Goal: Information Seeking & Learning: Learn about a topic

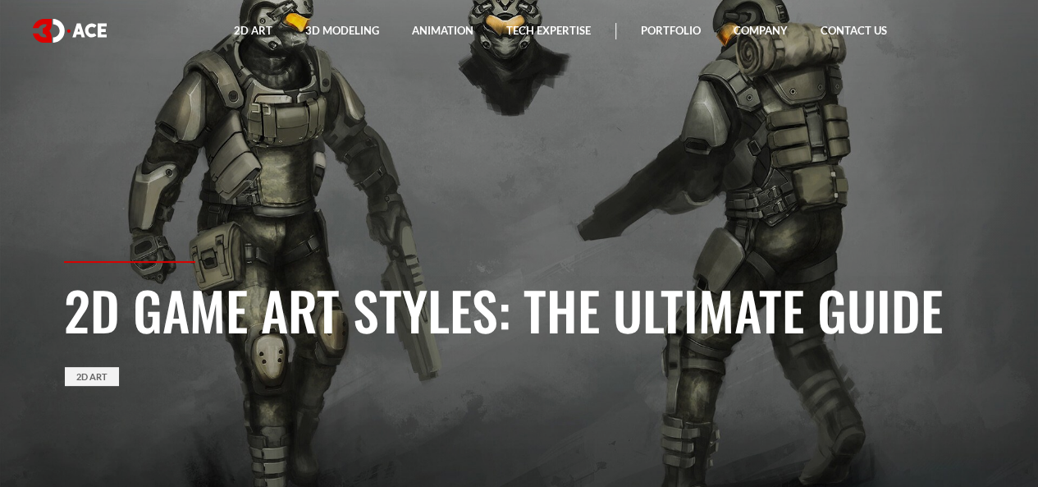
click at [947, 211] on section "2D Game Art Styles: The Ultimate Guide 2D Art" at bounding box center [519, 243] width 1038 height 487
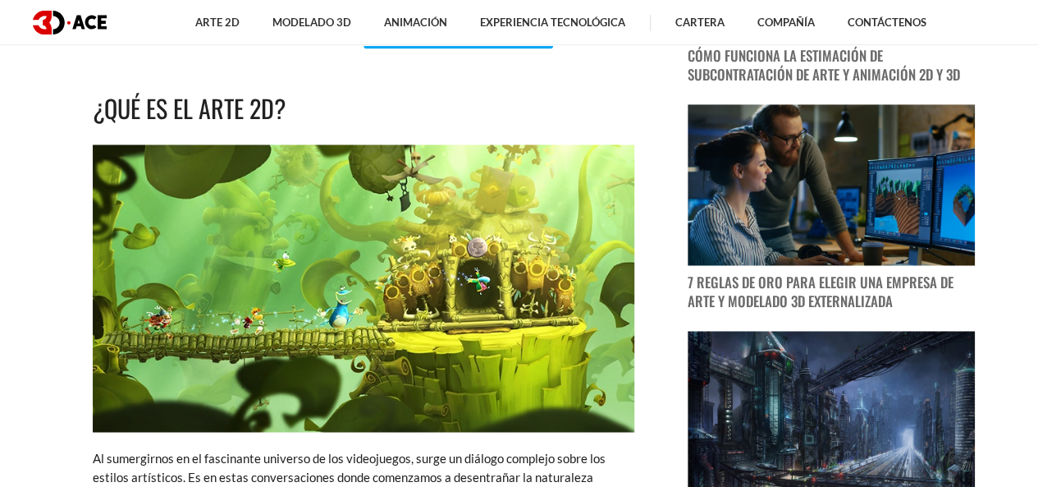
scroll to position [1185, 0]
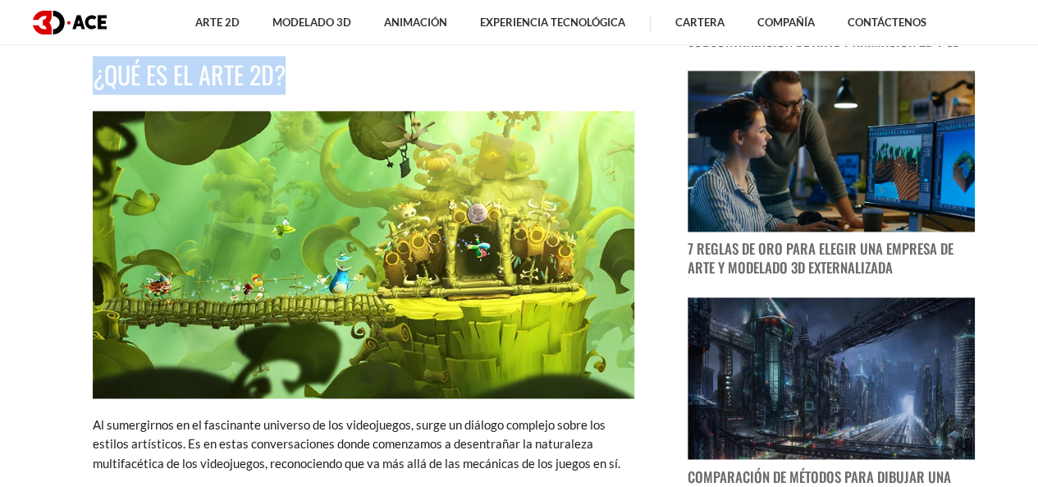
drag, startPoint x: 101, startPoint y: 84, endPoint x: 286, endPoint y: 85, distance: 184.7
copy font "¿Qué es el arte 2D?"
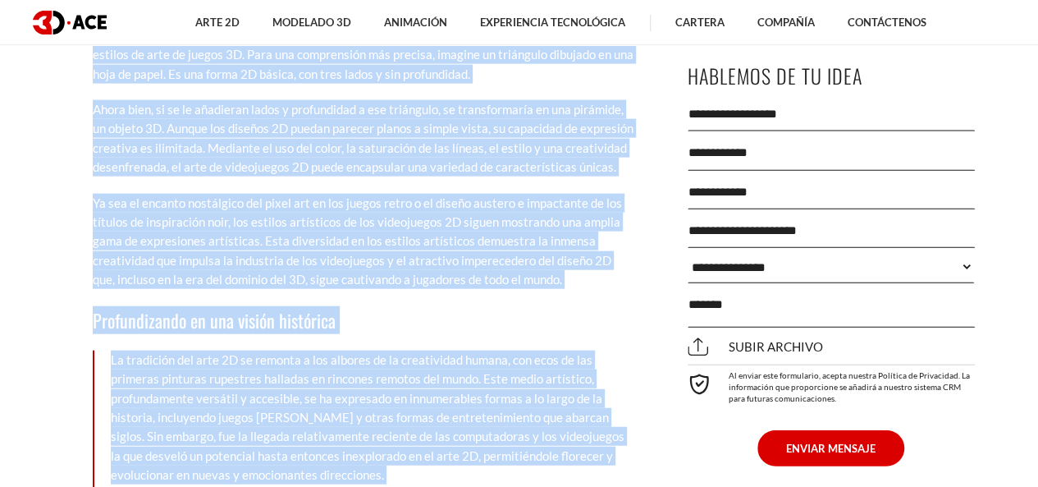
scroll to position [1971, 0]
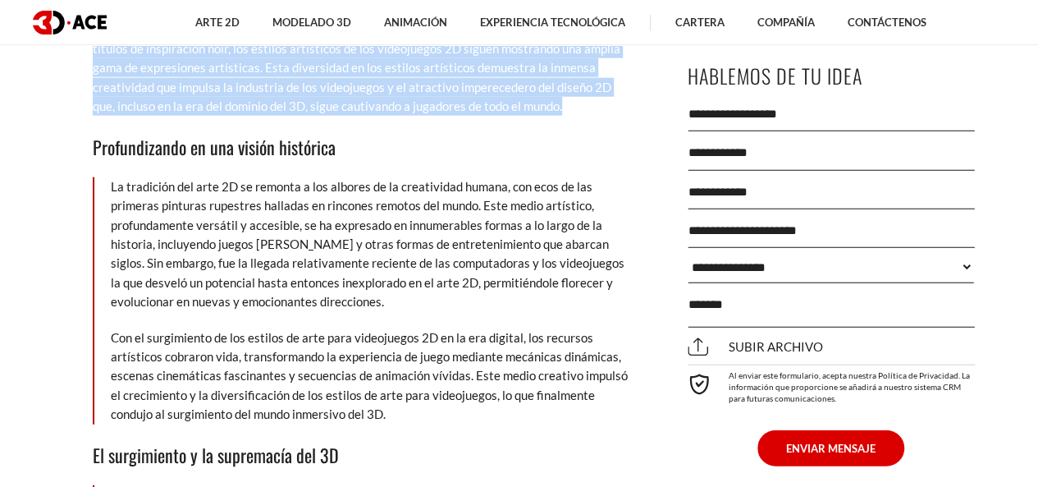
drag, startPoint x: 93, startPoint y: 126, endPoint x: 543, endPoint y: 103, distance: 451.3
copy div "Al sumergirnos en el fascinante universo de los videojuegos, surge un diálogo c…"
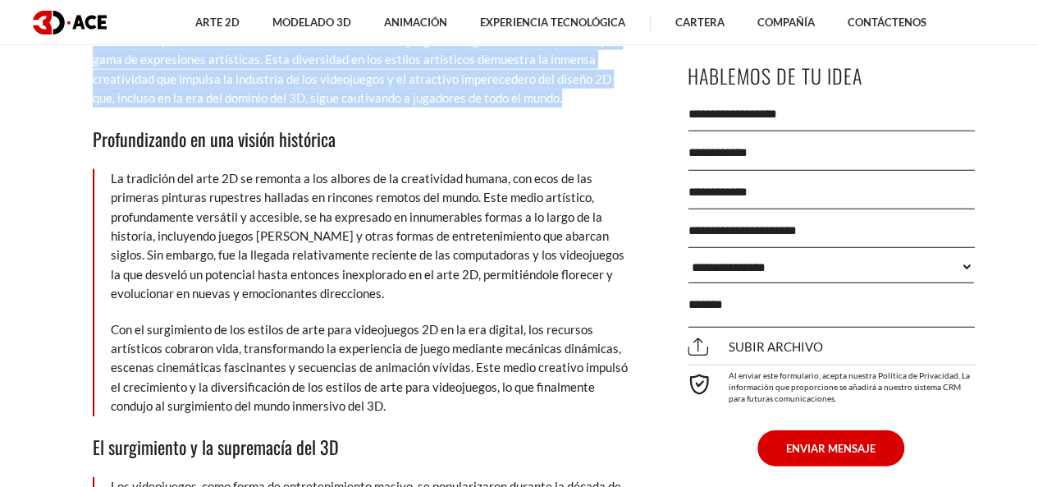
scroll to position [2046, 0]
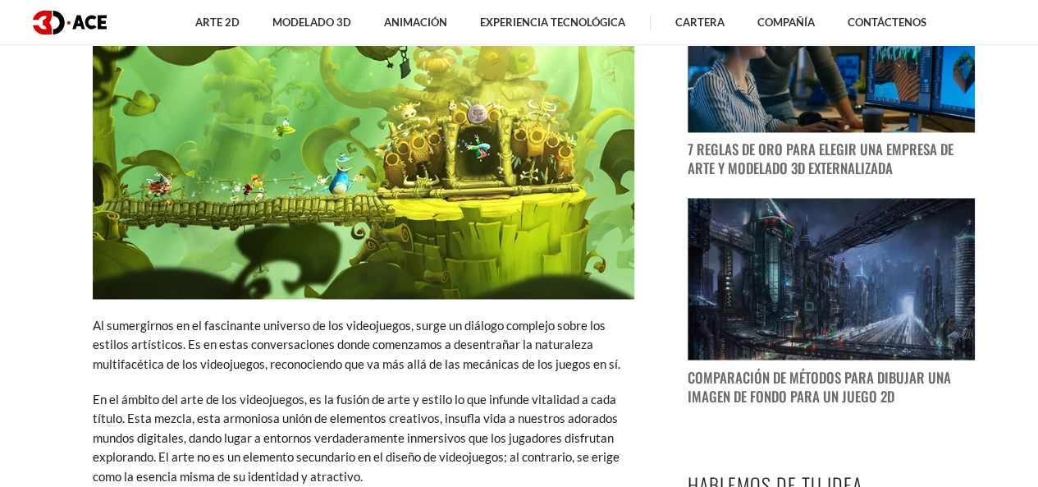
scroll to position [1184, 0]
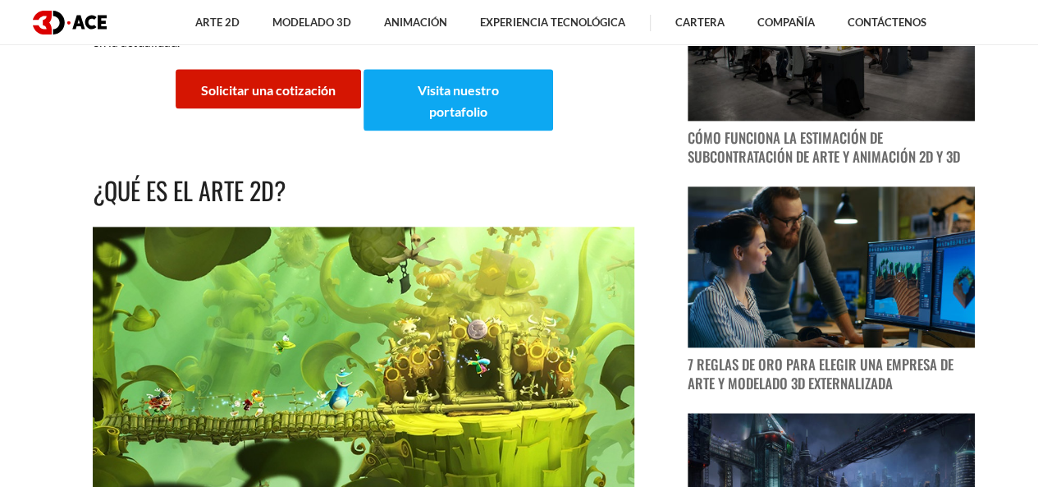
scroll to position [1350, 0]
